Goal: Information Seeking & Learning: Check status

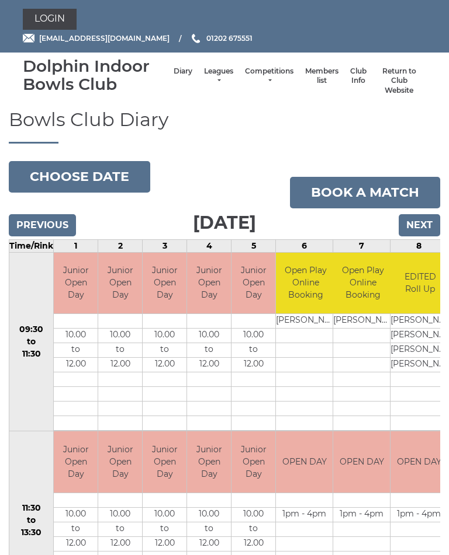
click at [204, 77] on link "Leagues" at bounding box center [218, 76] width 29 height 19
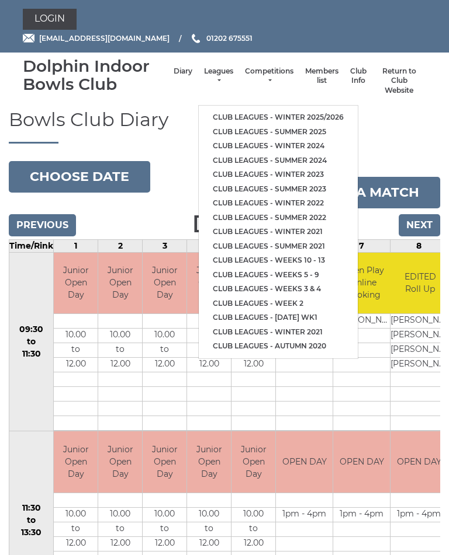
click at [316, 110] on link "Club leagues - Winter 2025/2026" at bounding box center [278, 117] width 159 height 15
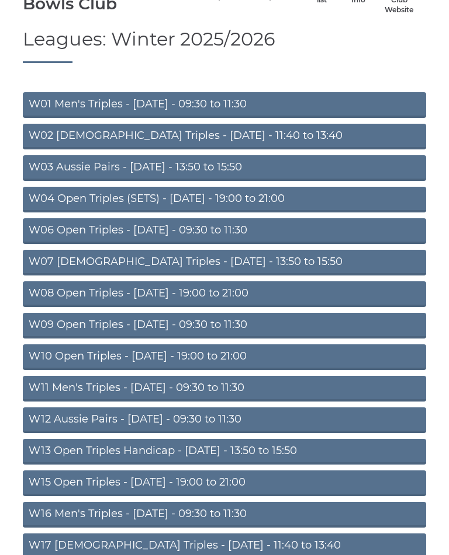
scroll to position [94, 0]
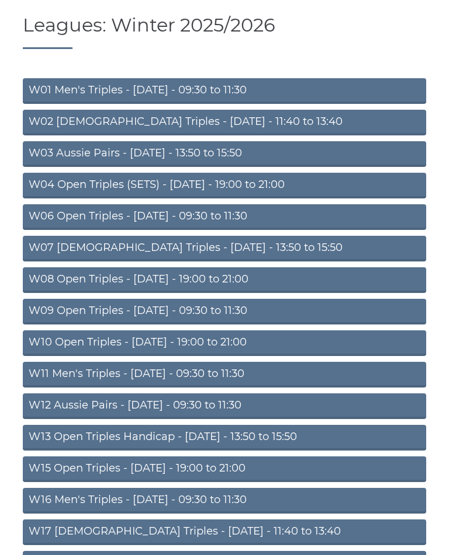
click at [231, 436] on link "W13 Open Triples Handicap - Thursday - 13:50 to 15:50" at bounding box center [224, 439] width 403 height 26
